Goal: Navigation & Orientation: Understand site structure

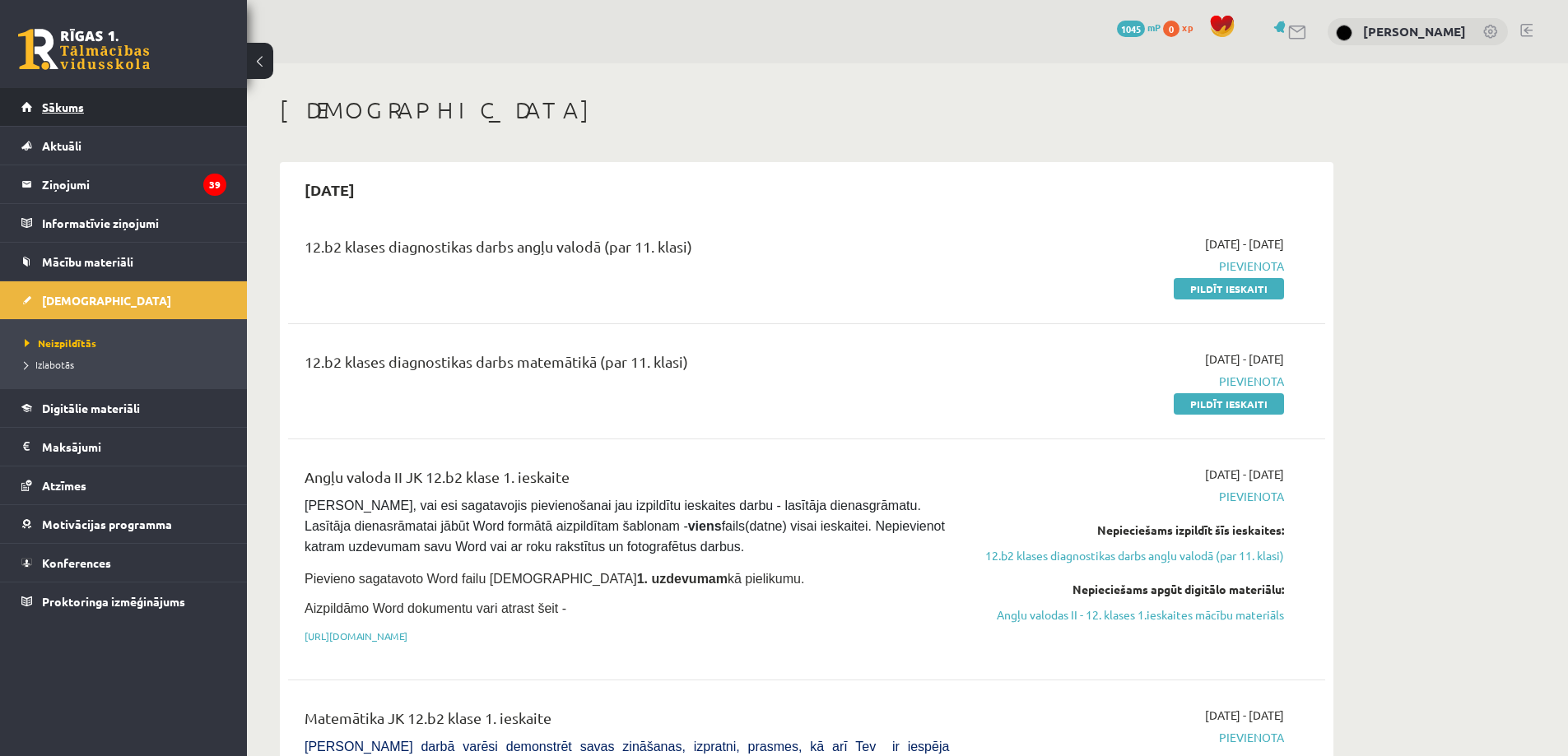
click at [110, 106] on link "Sākums" at bounding box center [124, 107] width 205 height 38
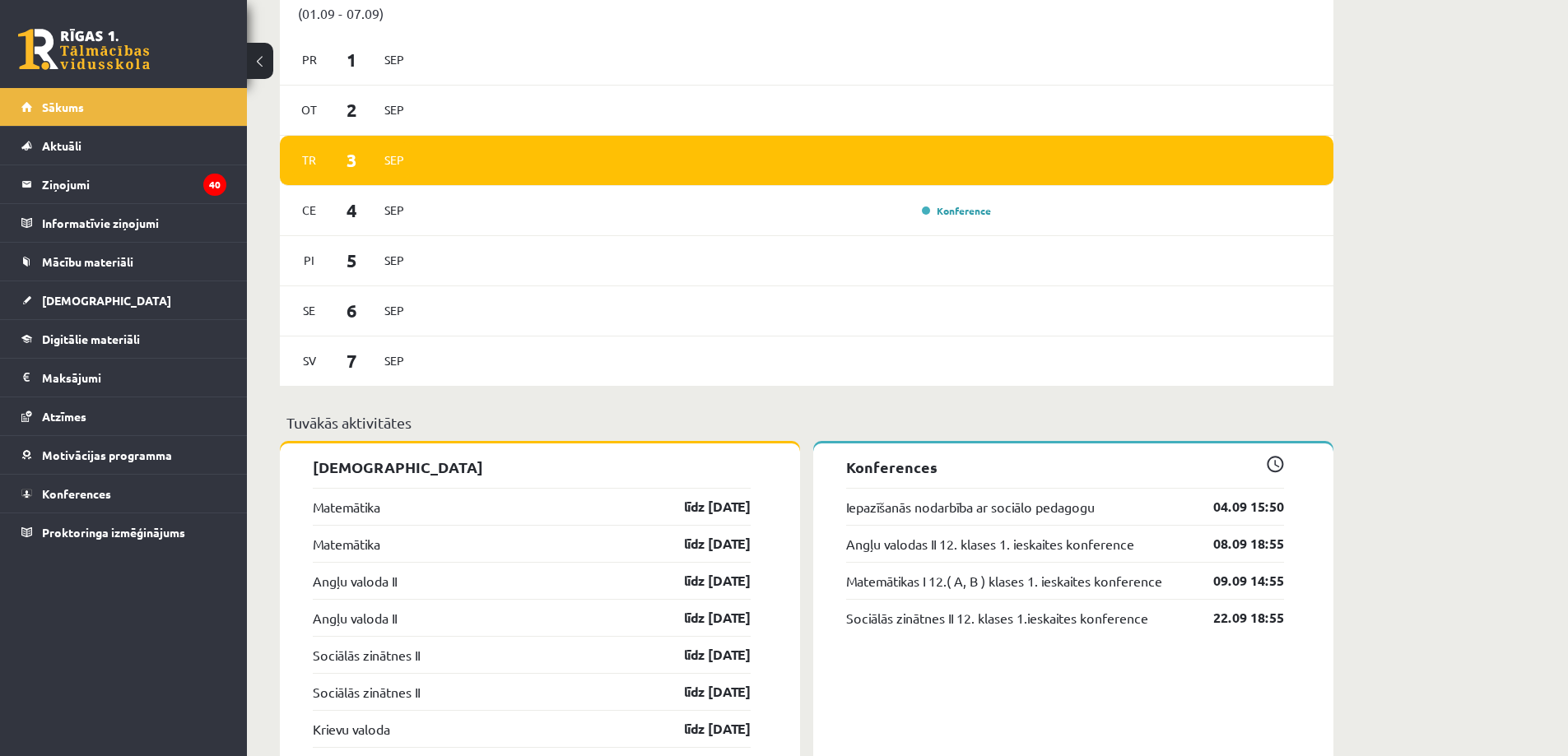
scroll to position [921, 0]
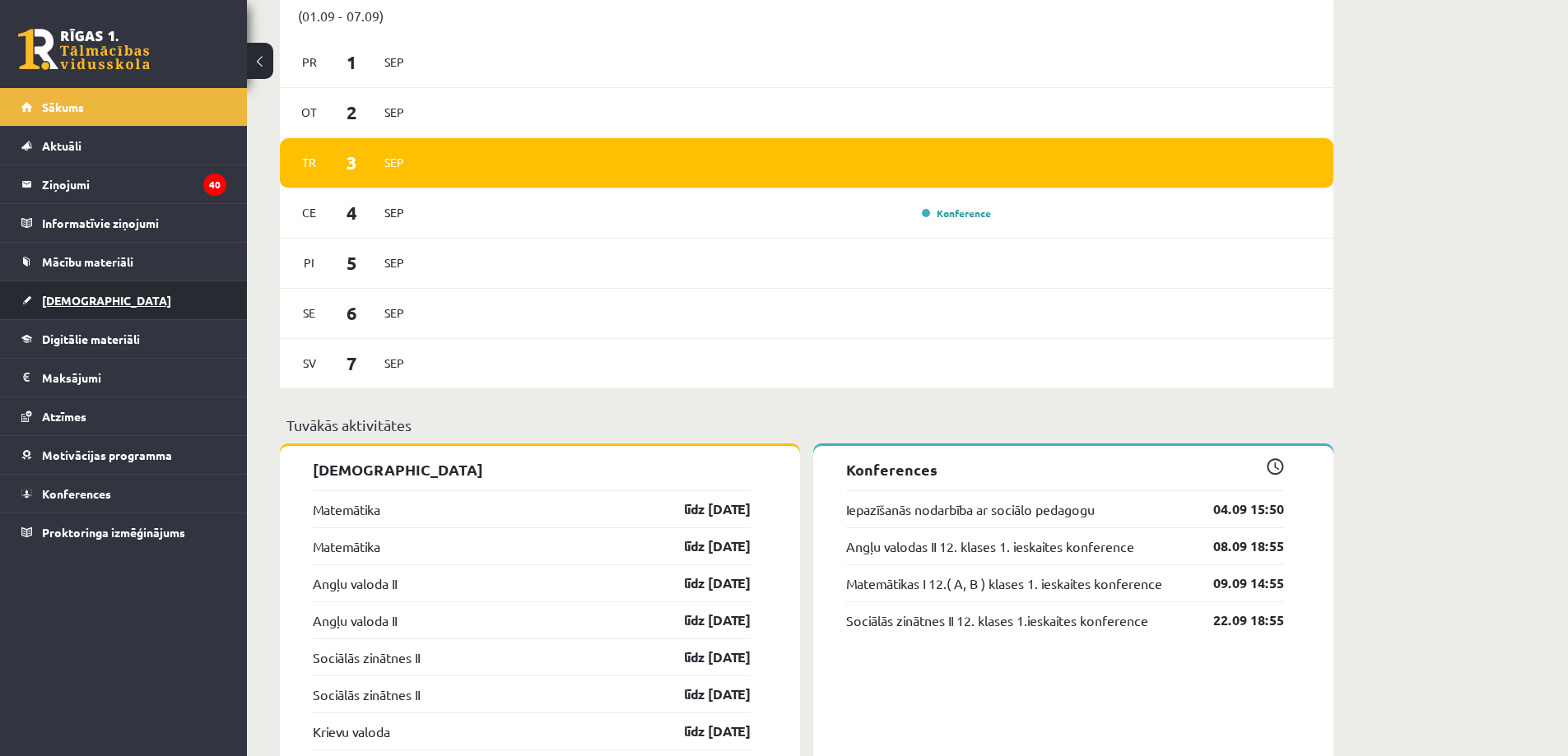
click at [56, 290] on link "[DEMOGRAPHIC_DATA]" at bounding box center [124, 301] width 205 height 38
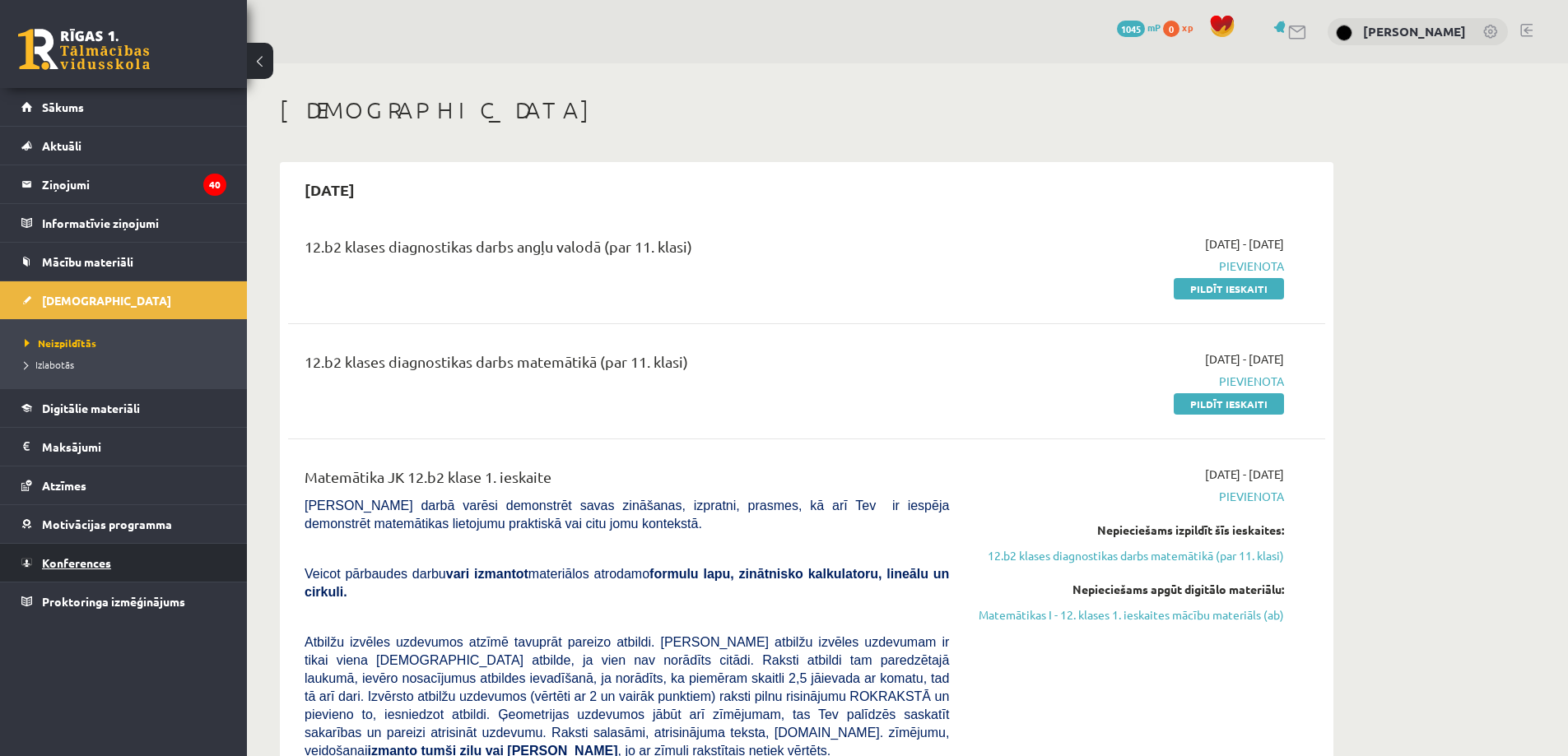
click at [137, 563] on link "Konferences" at bounding box center [124, 562] width 205 height 38
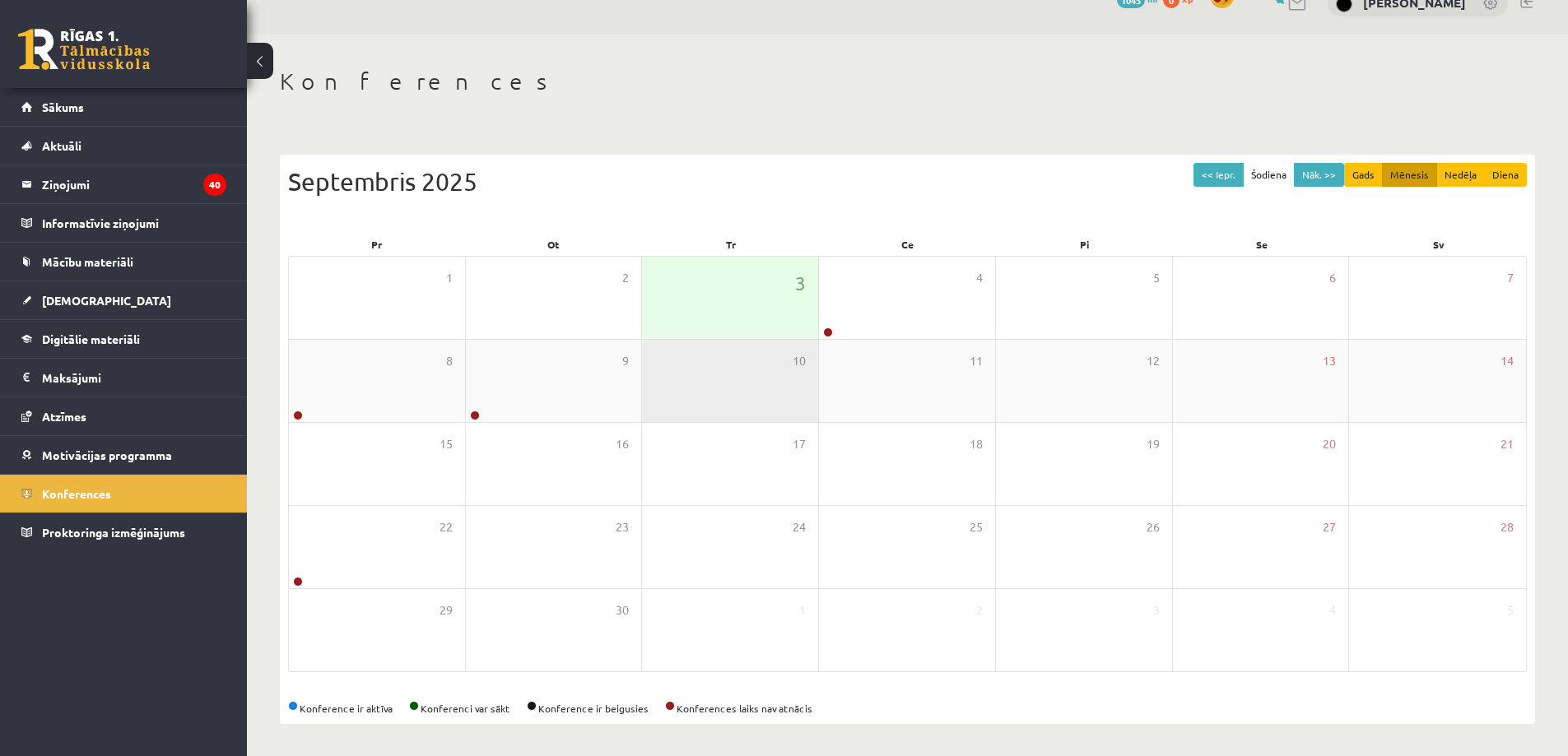
scroll to position [30, 0]
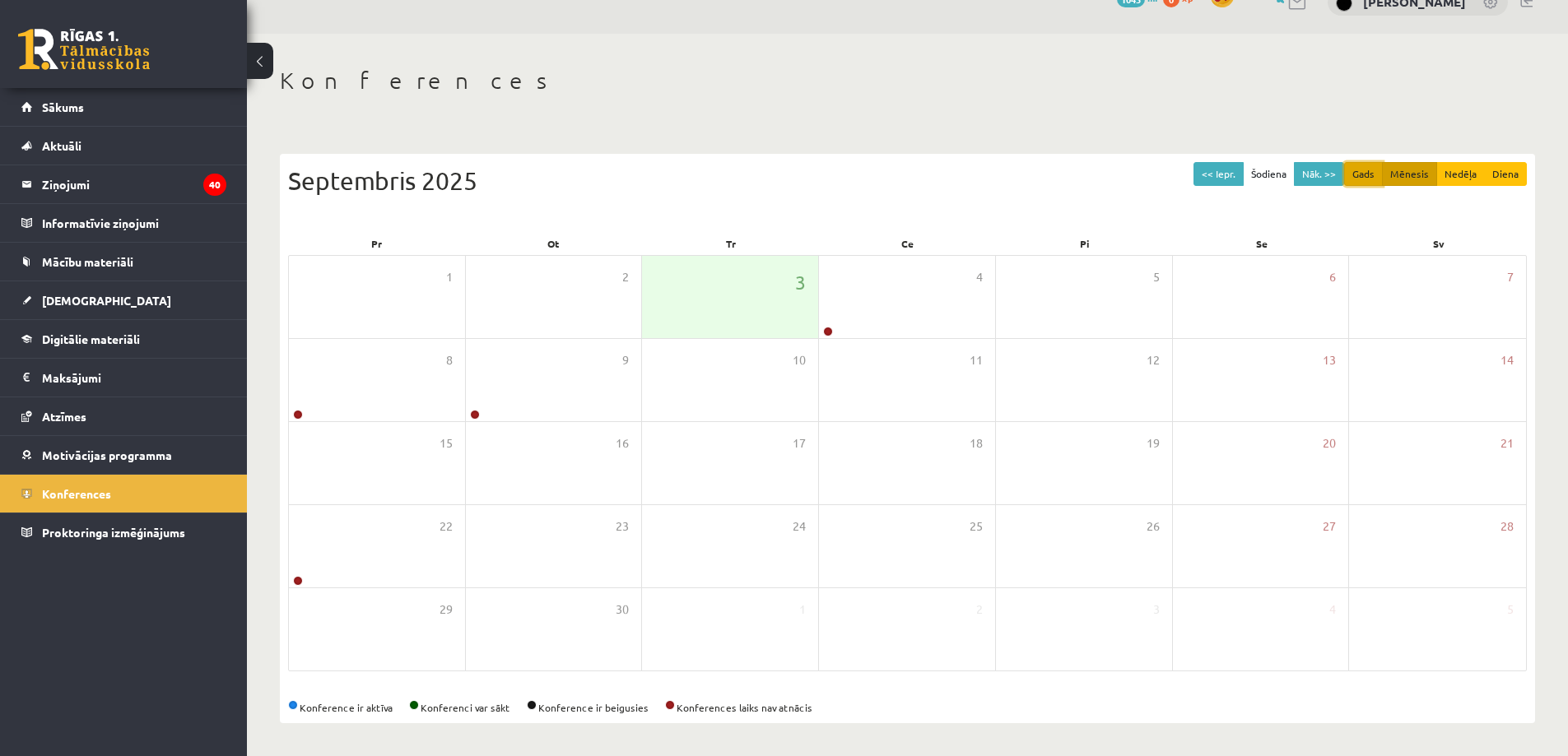
click at [1369, 174] on button "Gads" at bounding box center [1363, 174] width 39 height 24
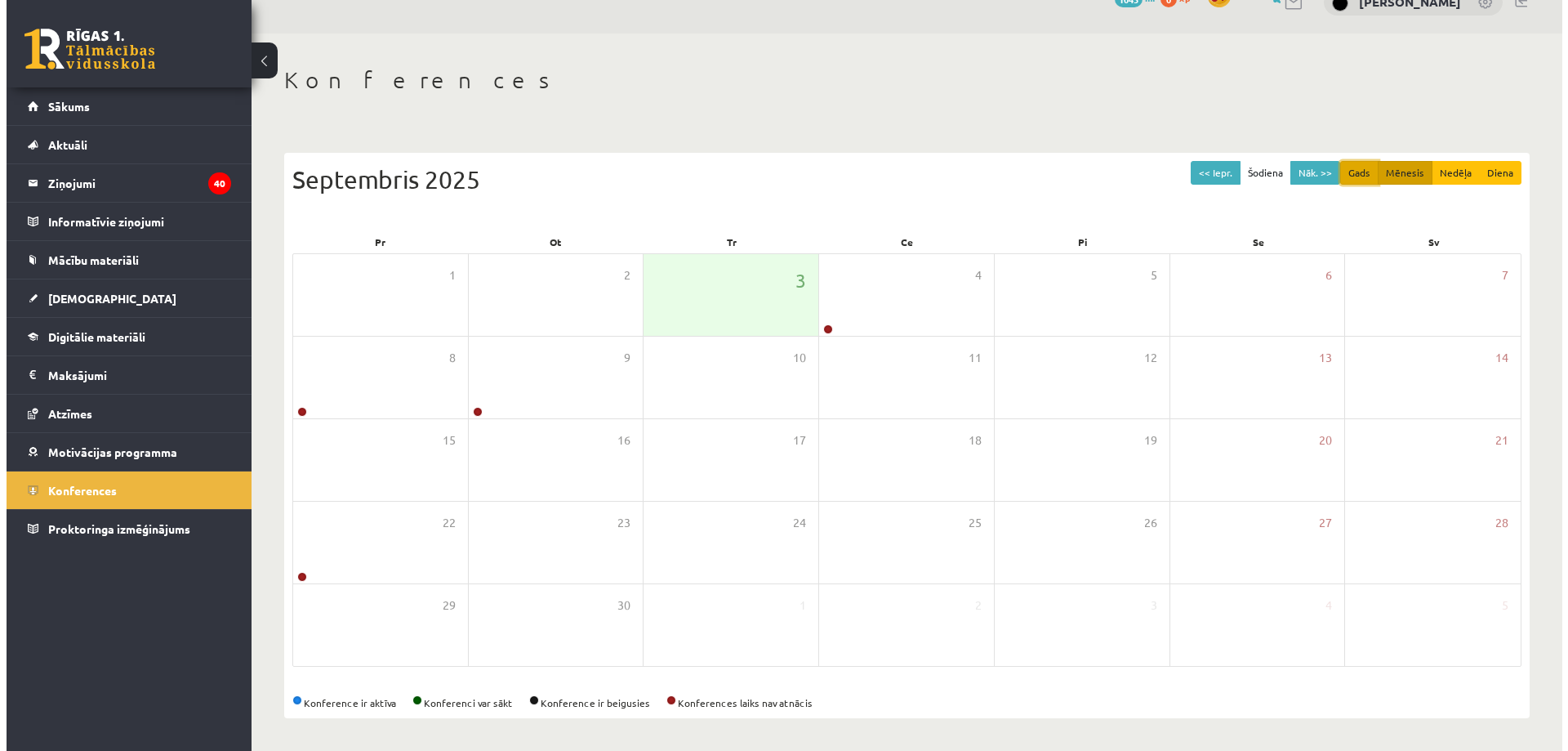
scroll to position [0, 0]
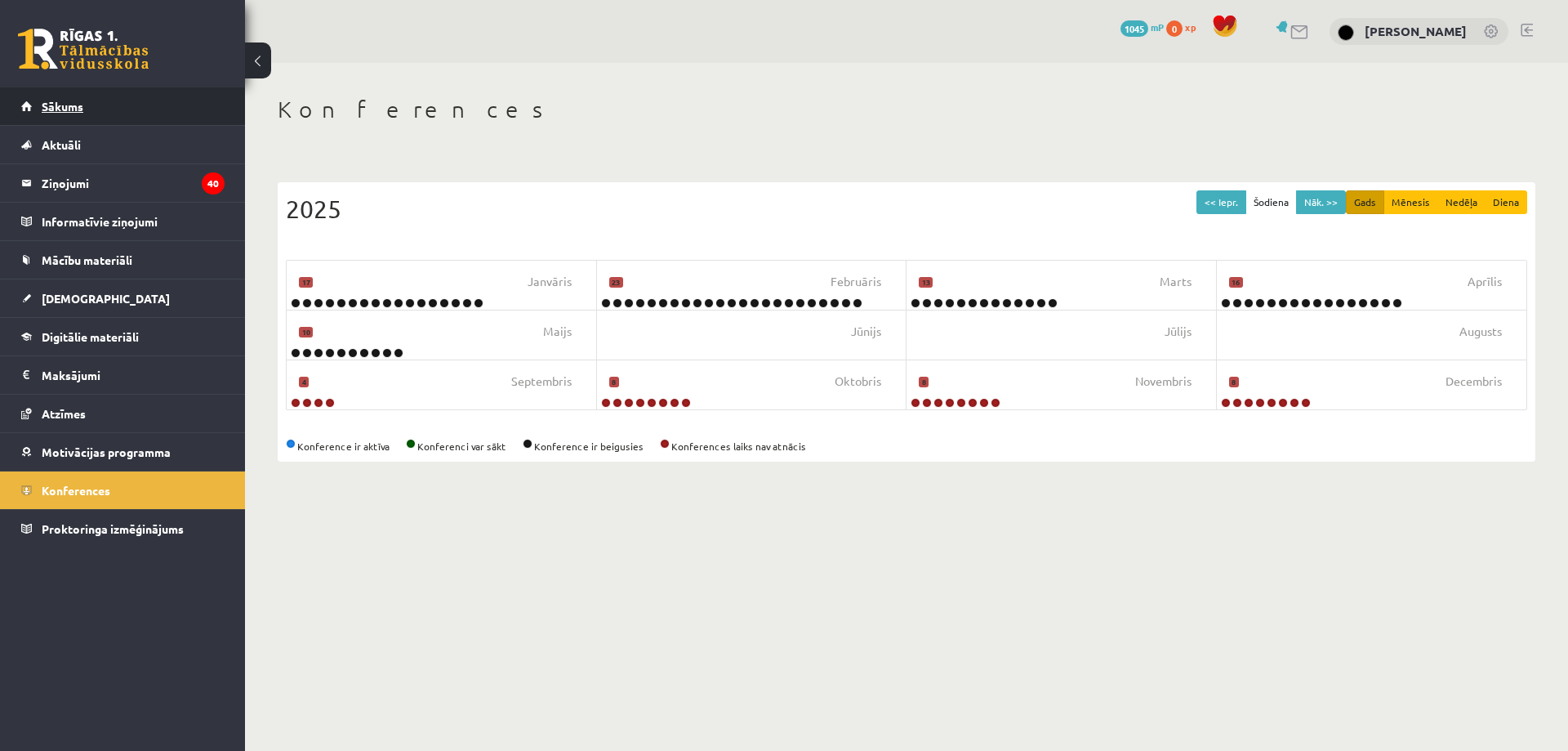
click at [168, 107] on link "Sākums" at bounding box center [123, 106] width 203 height 38
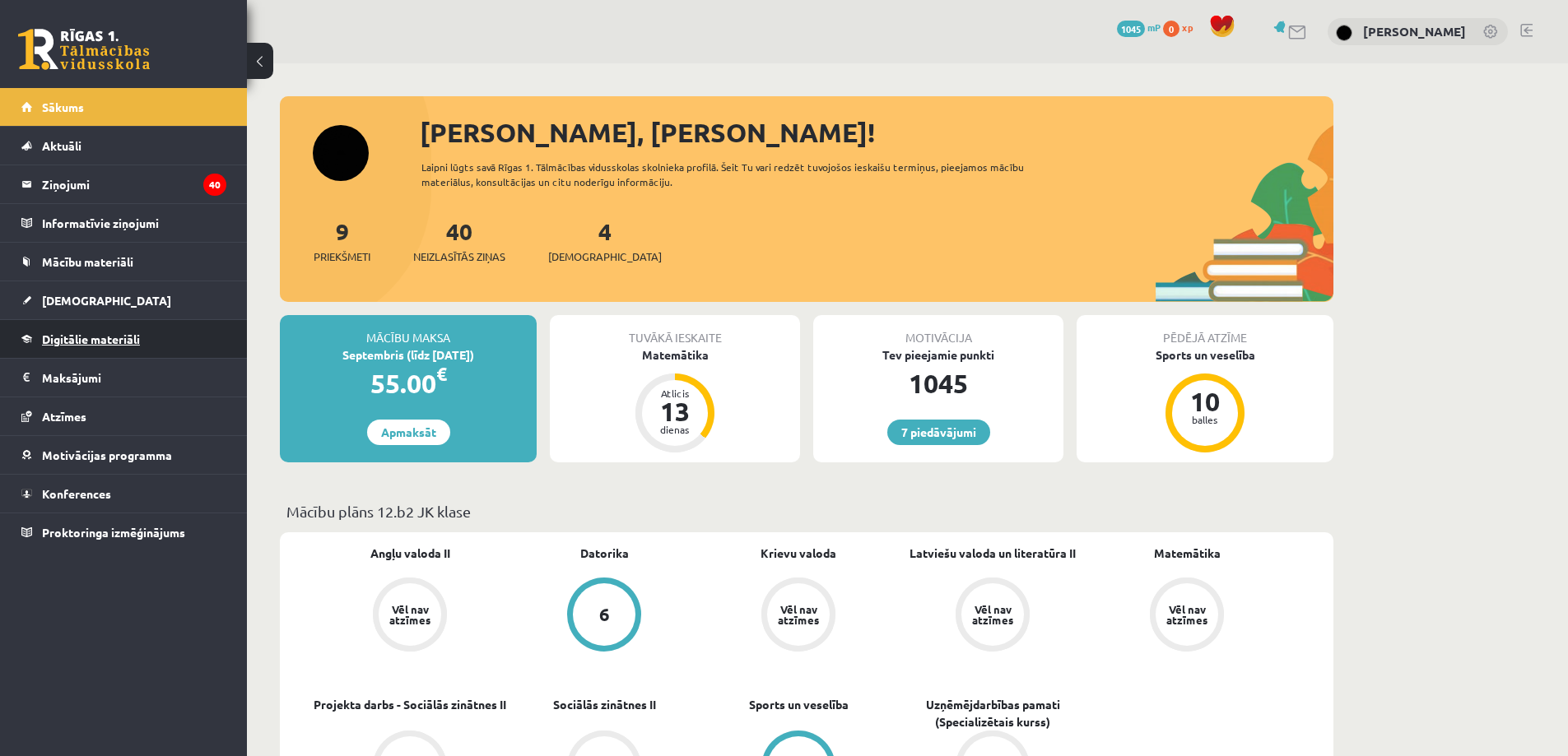
click at [155, 334] on link "Digitālie materiāli" at bounding box center [124, 339] width 205 height 38
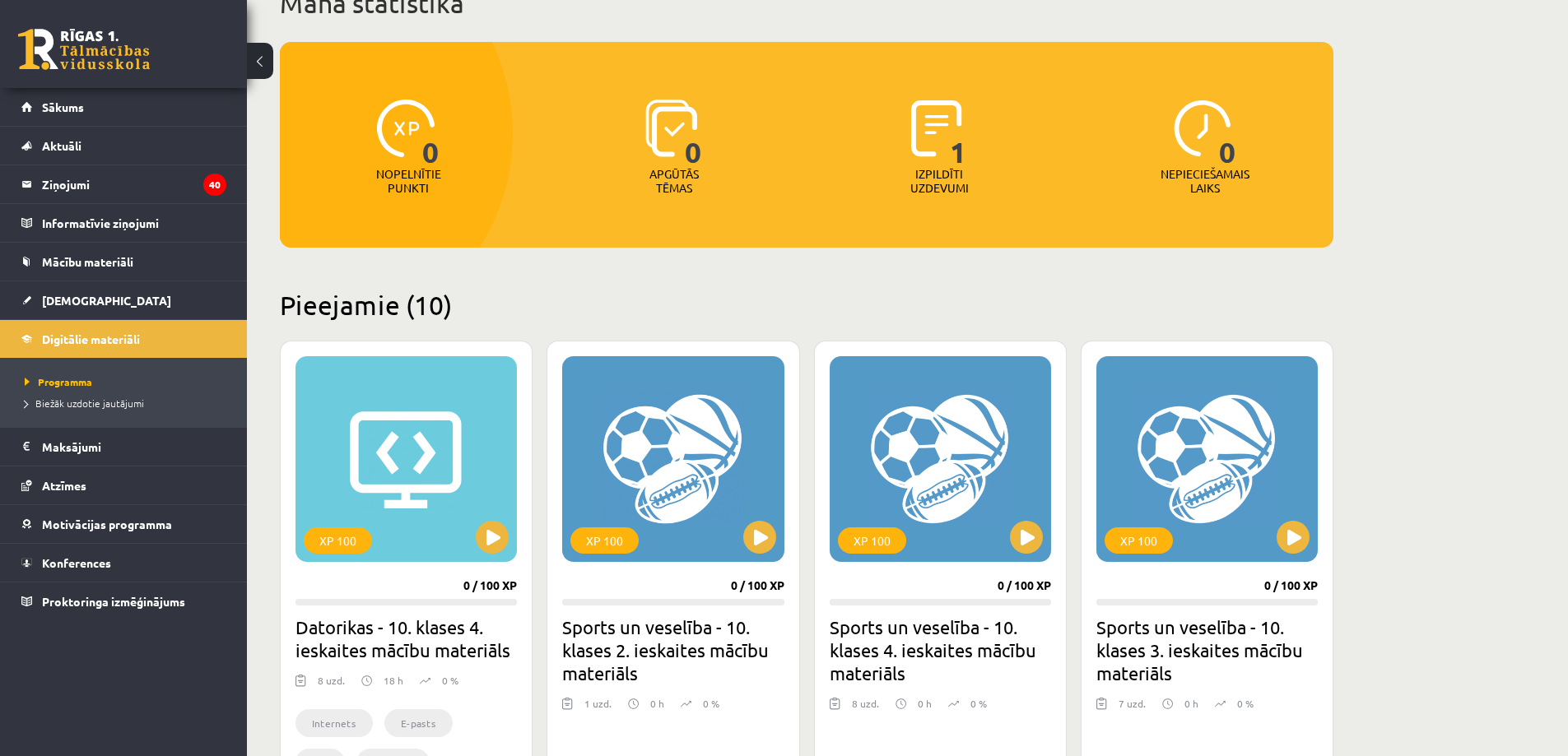
scroll to position [120, 0]
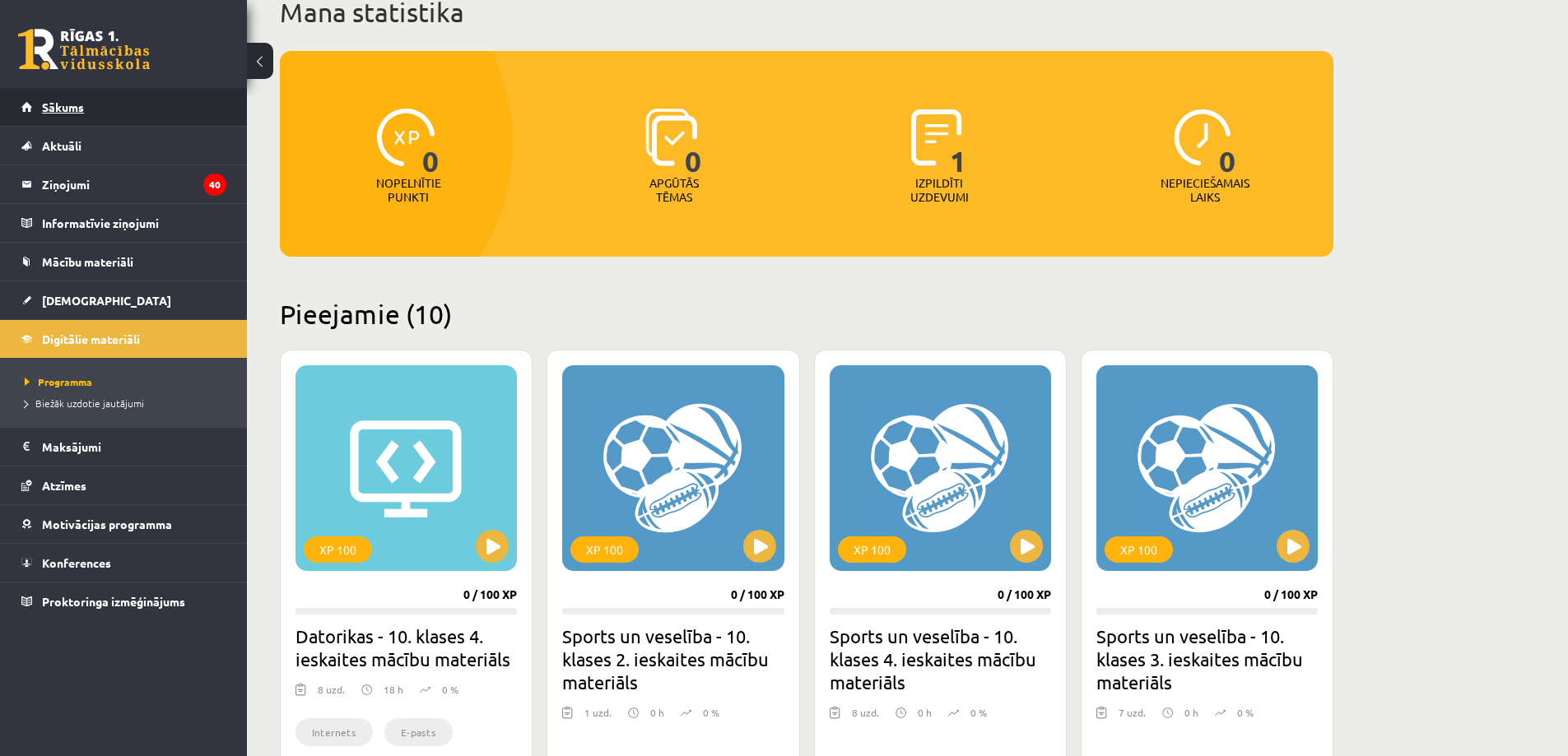
click at [108, 121] on link "Sākums" at bounding box center [124, 107] width 205 height 38
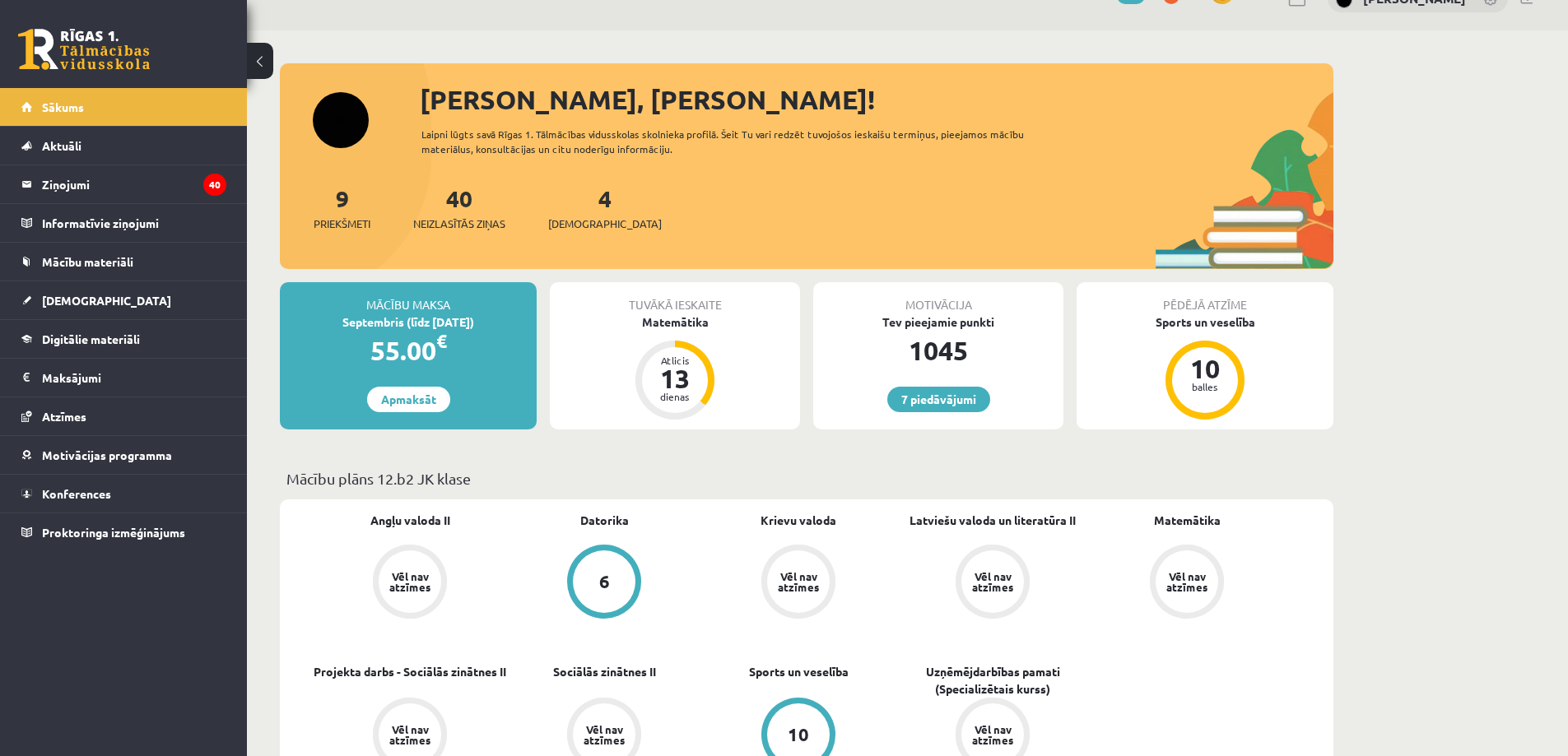
scroll to position [65, 0]
